Goal: Book appointment/travel/reservation

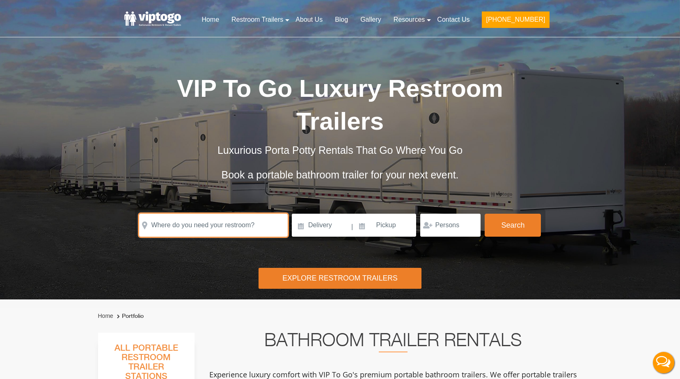
click at [253, 214] on input "text" at bounding box center [213, 225] width 149 height 23
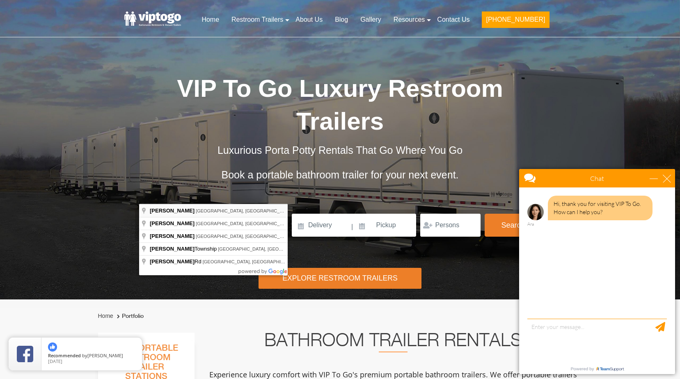
type input "[PERSON_NAME], [GEOGRAPHIC_DATA], [GEOGRAPHIC_DATA]"
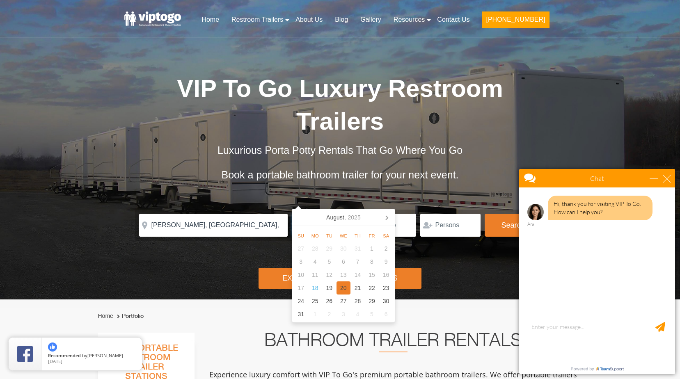
click at [344, 286] on div "20" at bounding box center [344, 288] width 14 height 13
type input "[DATE]"
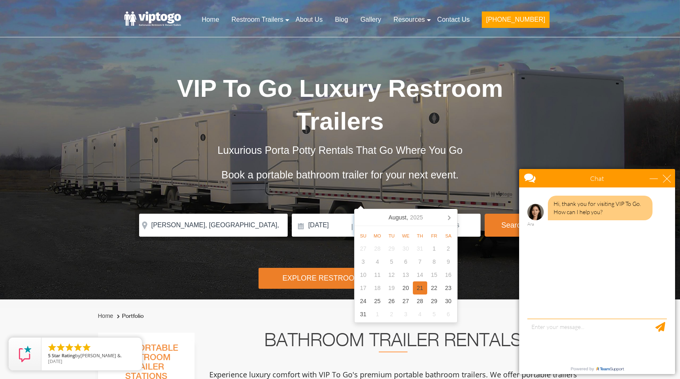
click at [423, 288] on div "21" at bounding box center [420, 288] width 14 height 13
type input "[DATE]"
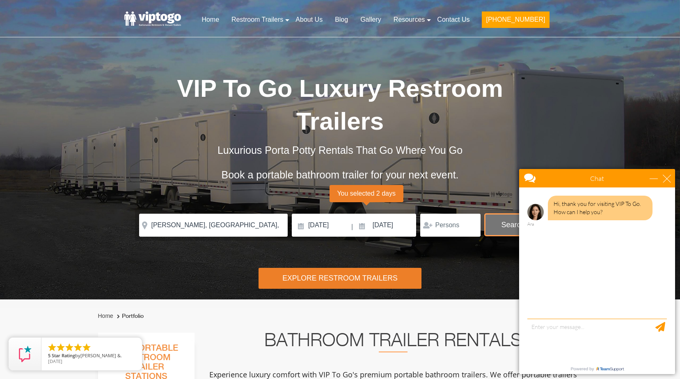
click at [500, 214] on button "Search" at bounding box center [513, 225] width 56 height 22
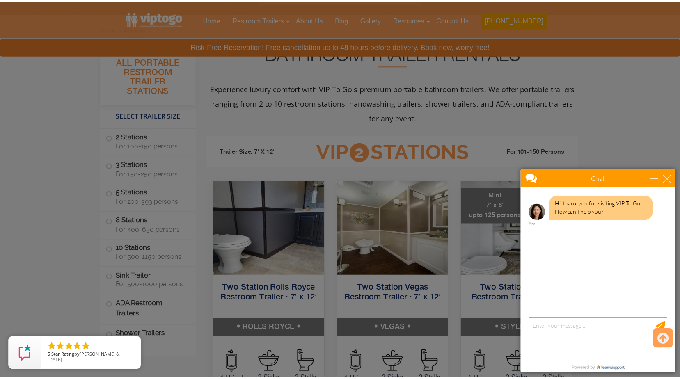
scroll to position [333, 0]
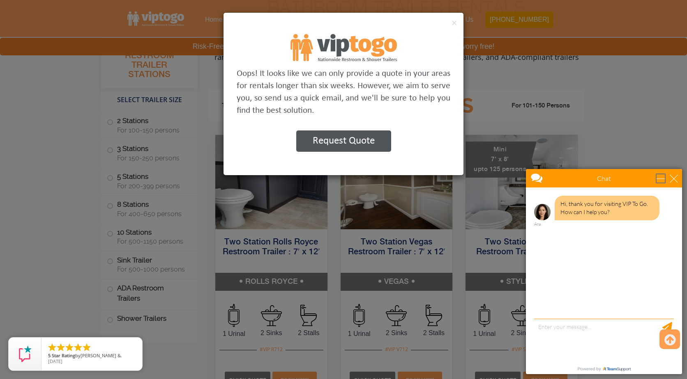
click at [664, 179] on div "minimize" at bounding box center [660, 179] width 8 height 8
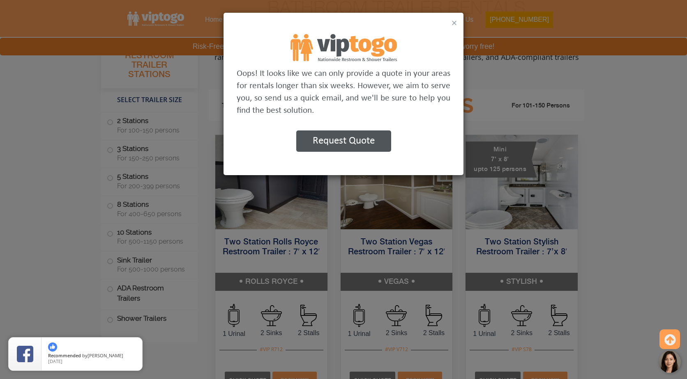
click at [453, 24] on button "×" at bounding box center [454, 23] width 6 height 10
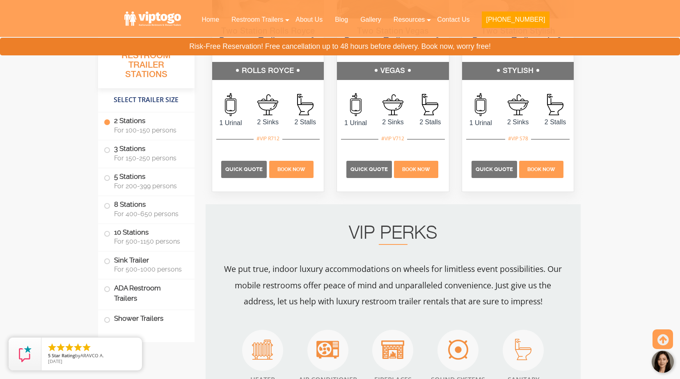
scroll to position [572, 0]
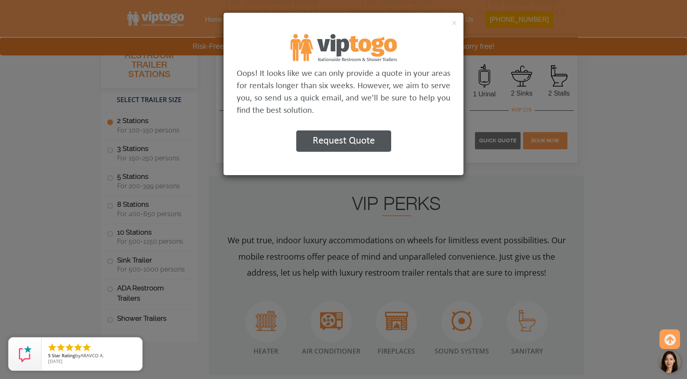
drag, startPoint x: 683, startPoint y: 41, endPoint x: 688, endPoint y: 62, distance: 21.9
click at [456, 22] on button "×" at bounding box center [454, 23] width 6 height 10
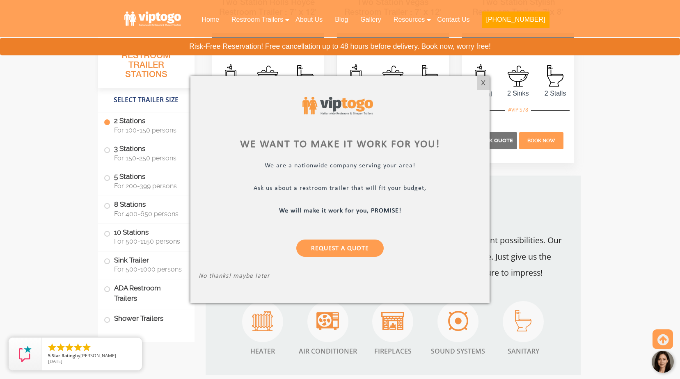
drag, startPoint x: 483, startPoint y: 80, endPoint x: 484, endPoint y: 56, distance: 24.7
click at [483, 80] on div "X" at bounding box center [483, 83] width 13 height 14
